Goal: Use online tool/utility: Utilize a website feature to perform a specific function

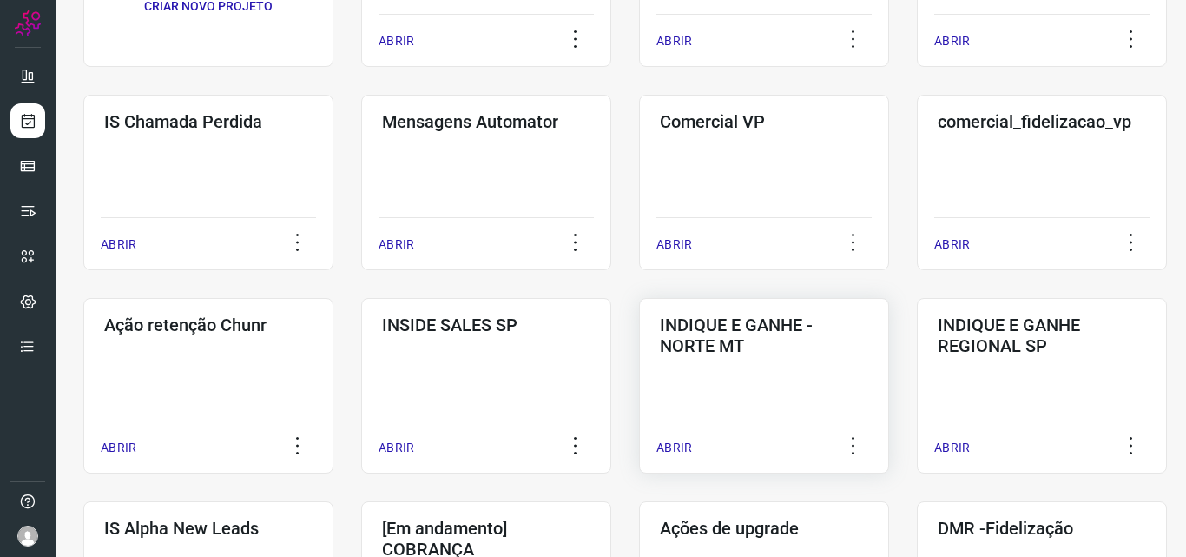
scroll to position [347, 0]
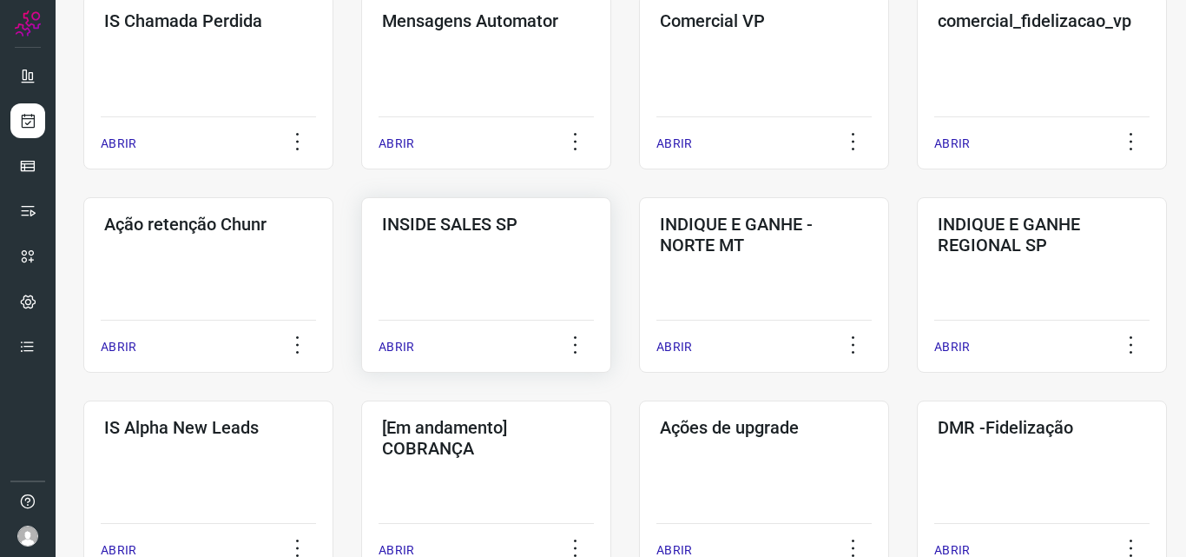
click at [421, 349] on div "ABRIR" at bounding box center [486, 341] width 215 height 43
click at [404, 344] on p "ABRIR" at bounding box center [397, 347] width 36 height 18
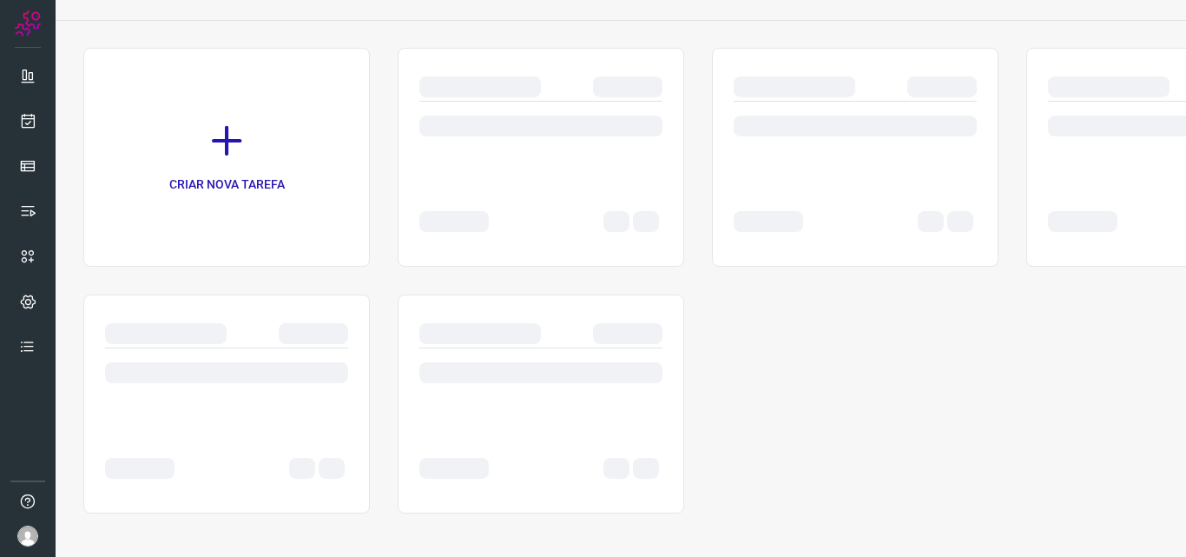
scroll to position [90, 0]
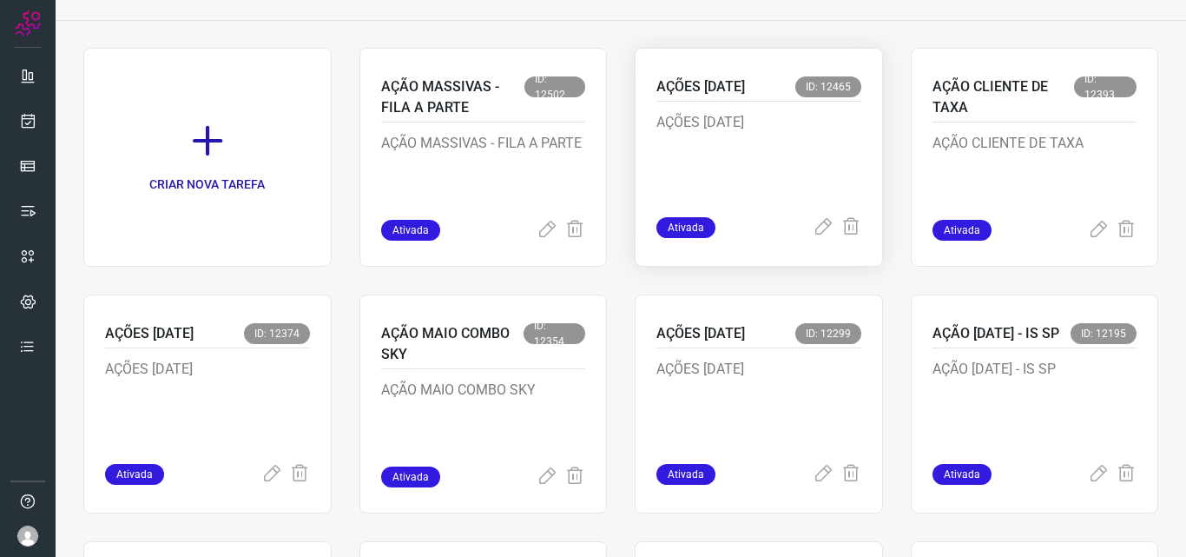
click at [723, 215] on div "AÇÕES [DATE]" at bounding box center [758, 159] width 205 height 115
click at [813, 228] on icon at bounding box center [823, 227] width 21 height 21
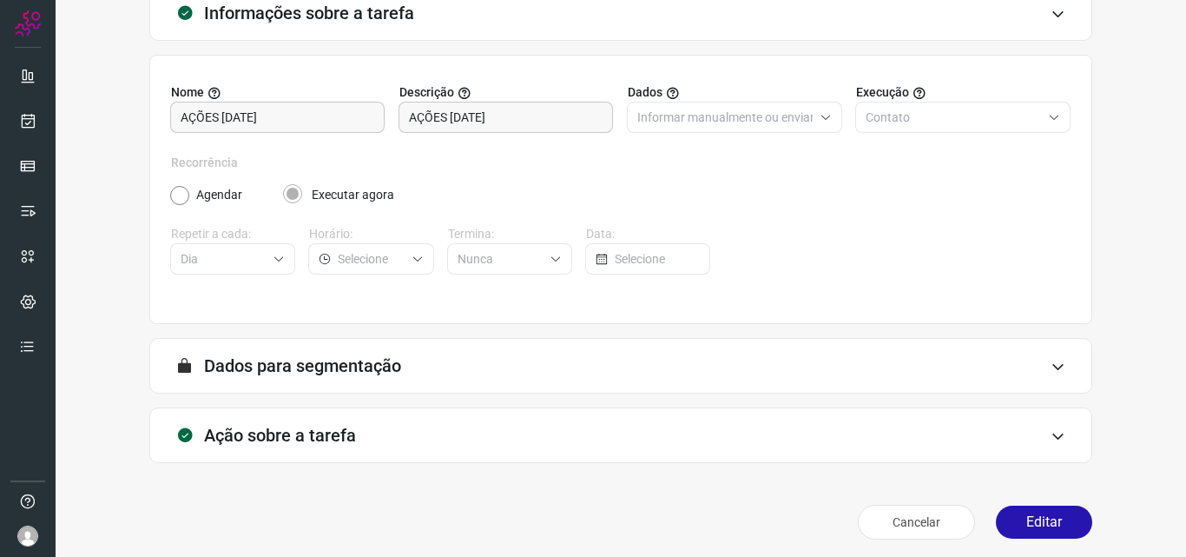
scroll to position [122, 0]
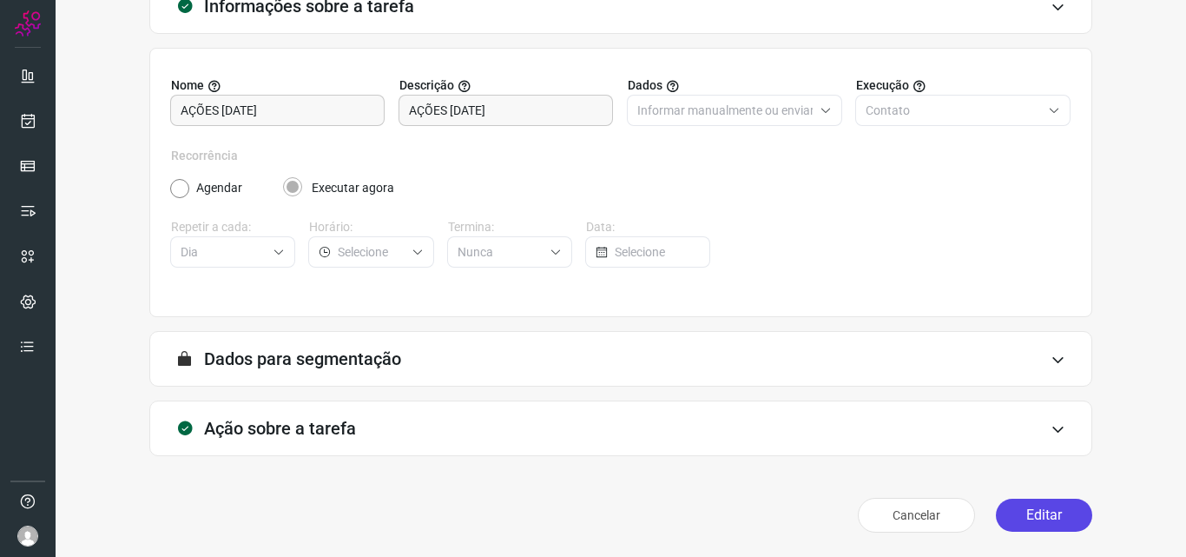
click at [1030, 512] on button "Editar" at bounding box center [1044, 514] width 96 height 33
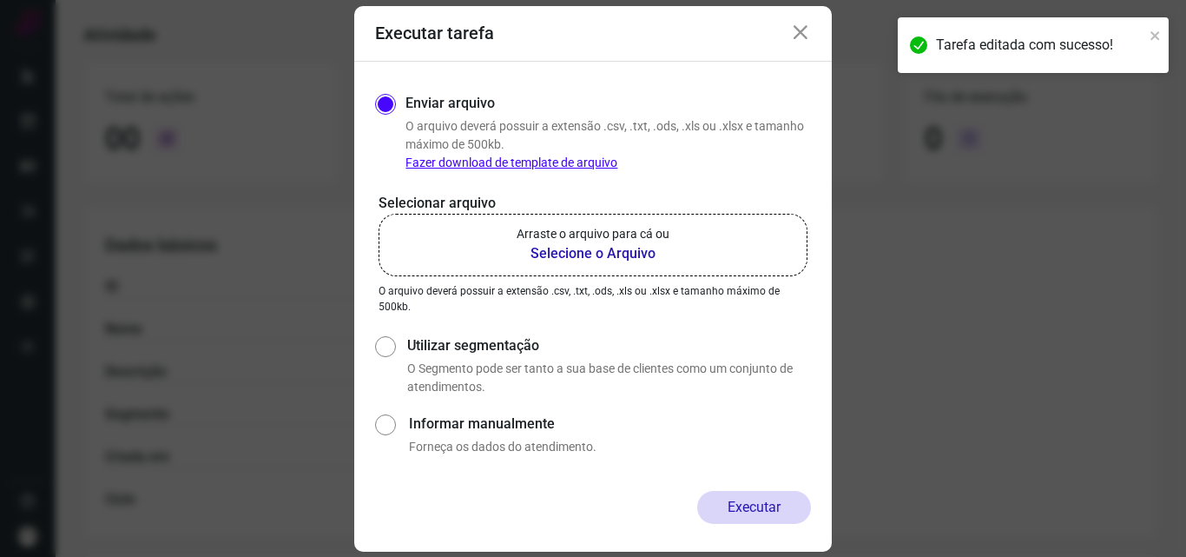
click at [572, 244] on b "Selecione o Arquivo" at bounding box center [593, 253] width 153 height 21
click at [0, 0] on input "Arraste o arquivo para cá ou Selecione o Arquivo" at bounding box center [0, 0] width 0 height 0
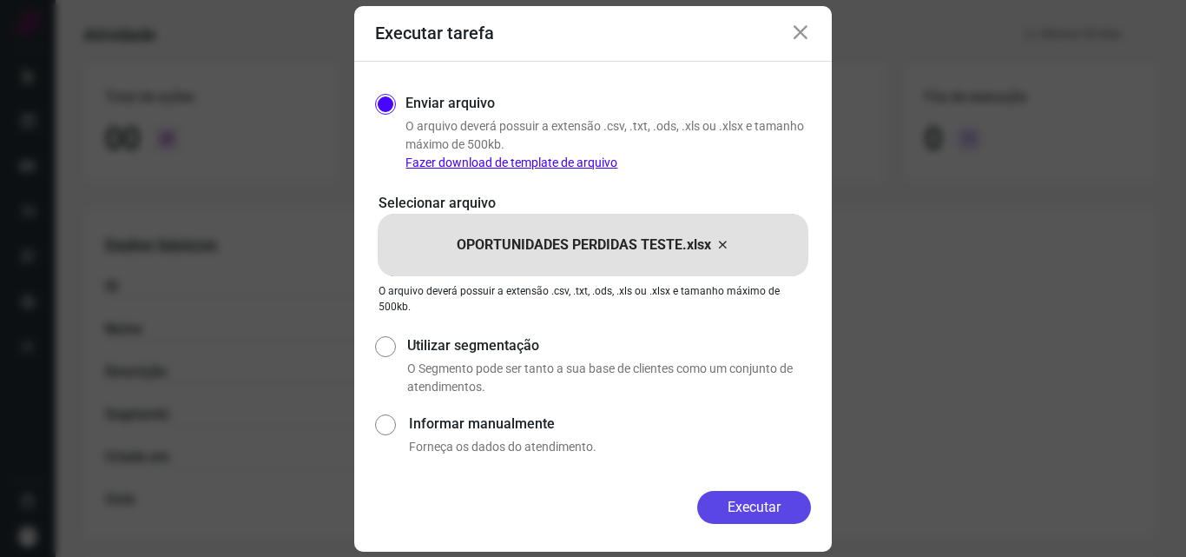
click at [766, 511] on button "Executar" at bounding box center [754, 507] width 114 height 33
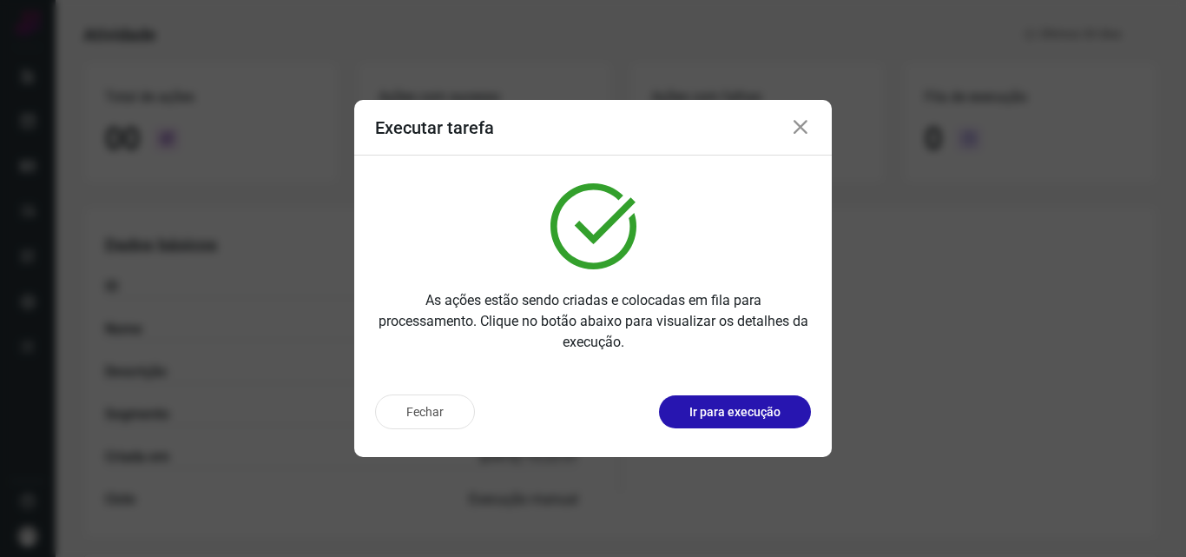
click at [797, 126] on icon at bounding box center [800, 127] width 21 height 21
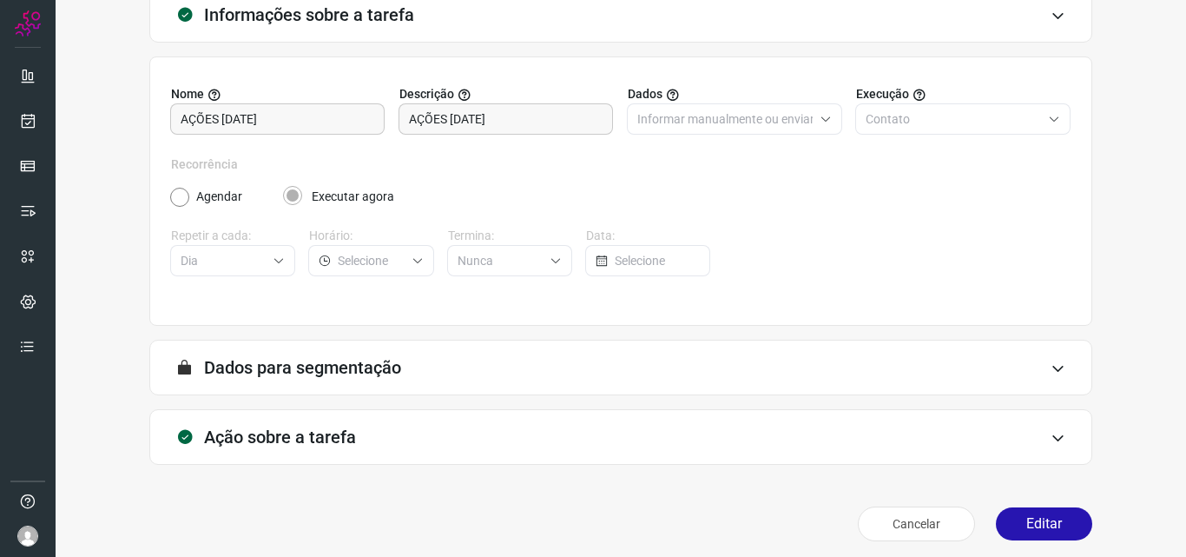
scroll to position [122, 0]
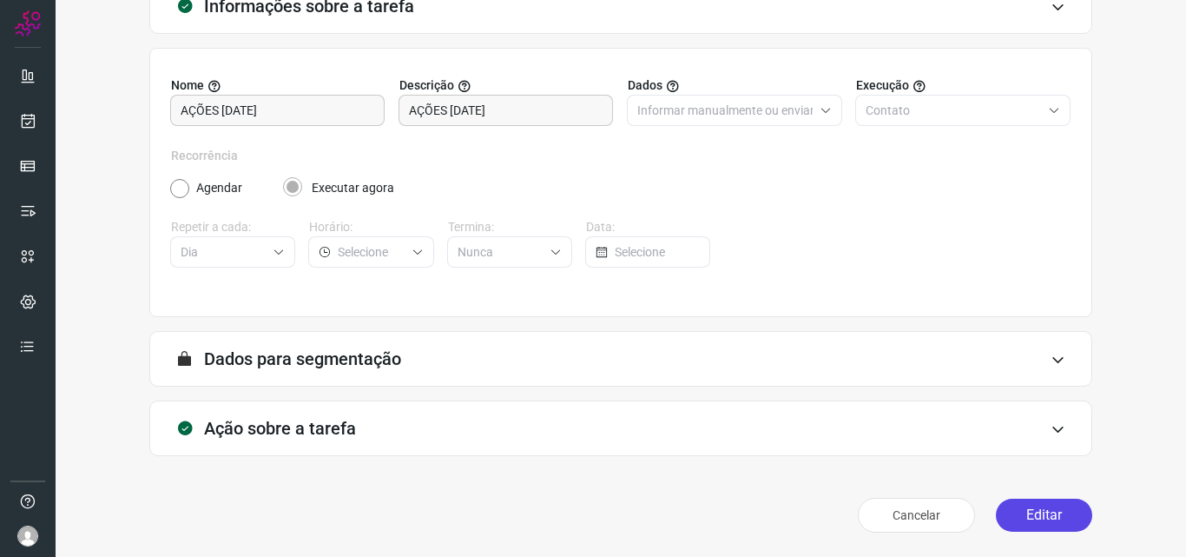
click at [1018, 504] on button "Editar" at bounding box center [1044, 514] width 96 height 33
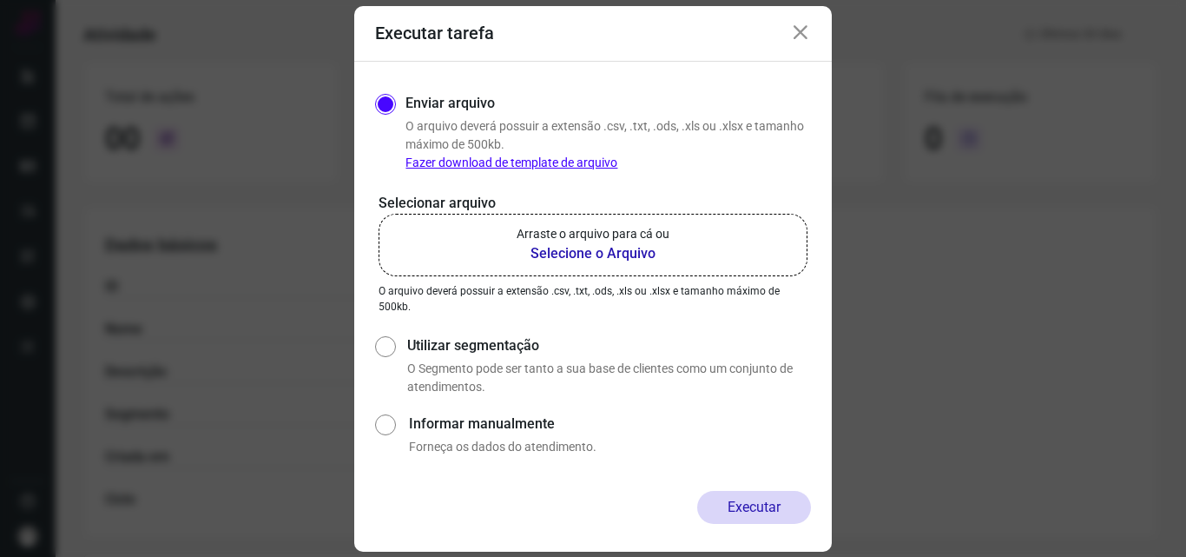
click at [603, 256] on b "Selecione o Arquivo" at bounding box center [593, 253] width 153 height 21
click at [0, 0] on input "Arraste o arquivo para cá ou Selecione o Arquivo" at bounding box center [0, 0] width 0 height 0
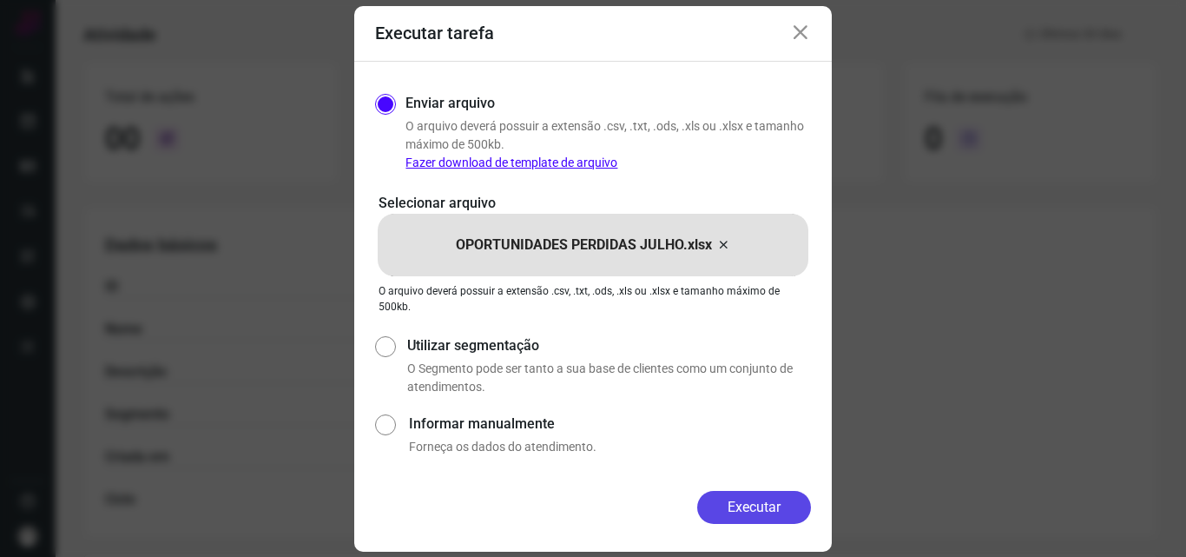
click at [737, 504] on button "Executar" at bounding box center [754, 507] width 114 height 33
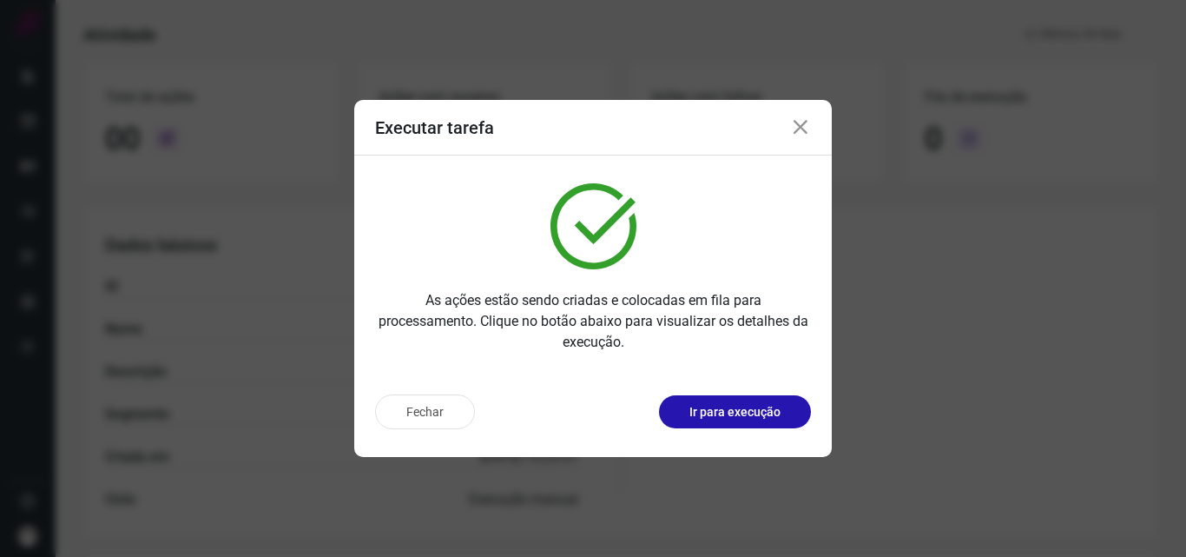
click at [799, 132] on icon at bounding box center [800, 127] width 21 height 21
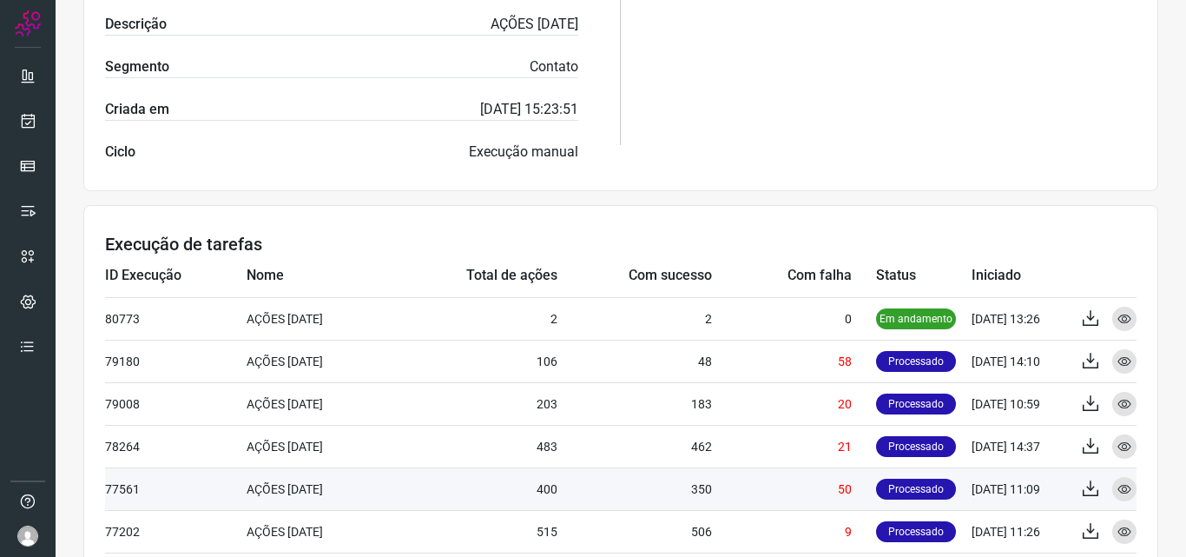
scroll to position [463, 0]
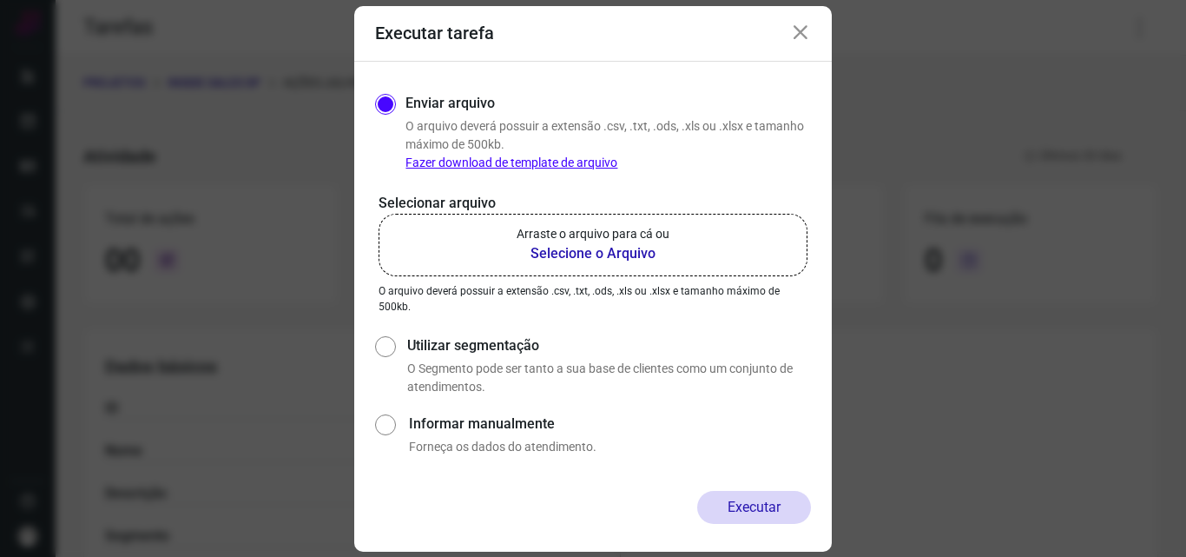
click at [797, 30] on icon at bounding box center [800, 33] width 21 height 21
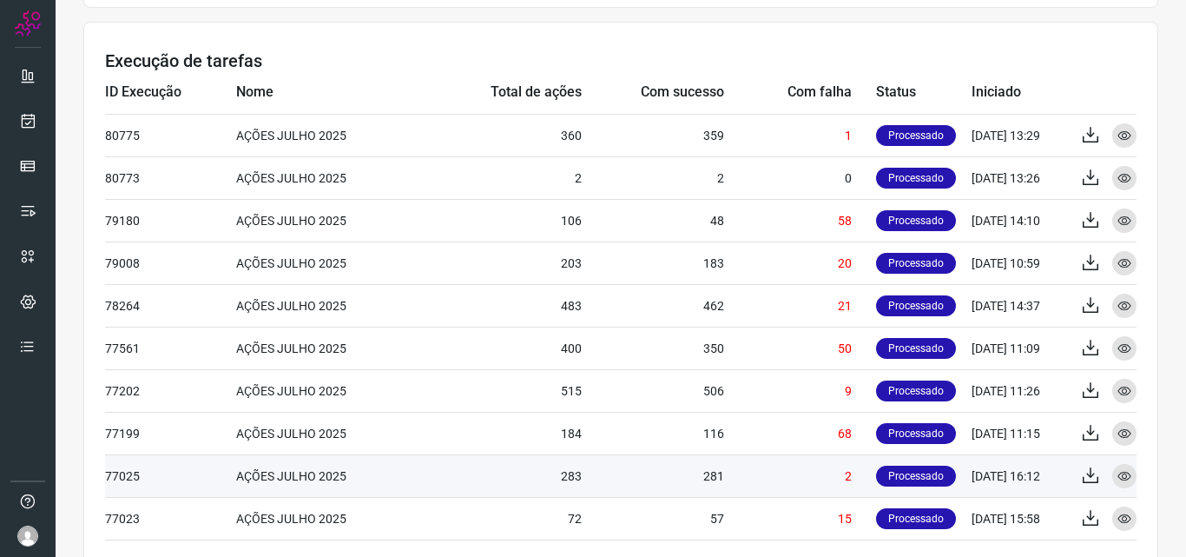
scroll to position [550, 0]
